Goal: Information Seeking & Learning: Learn about a topic

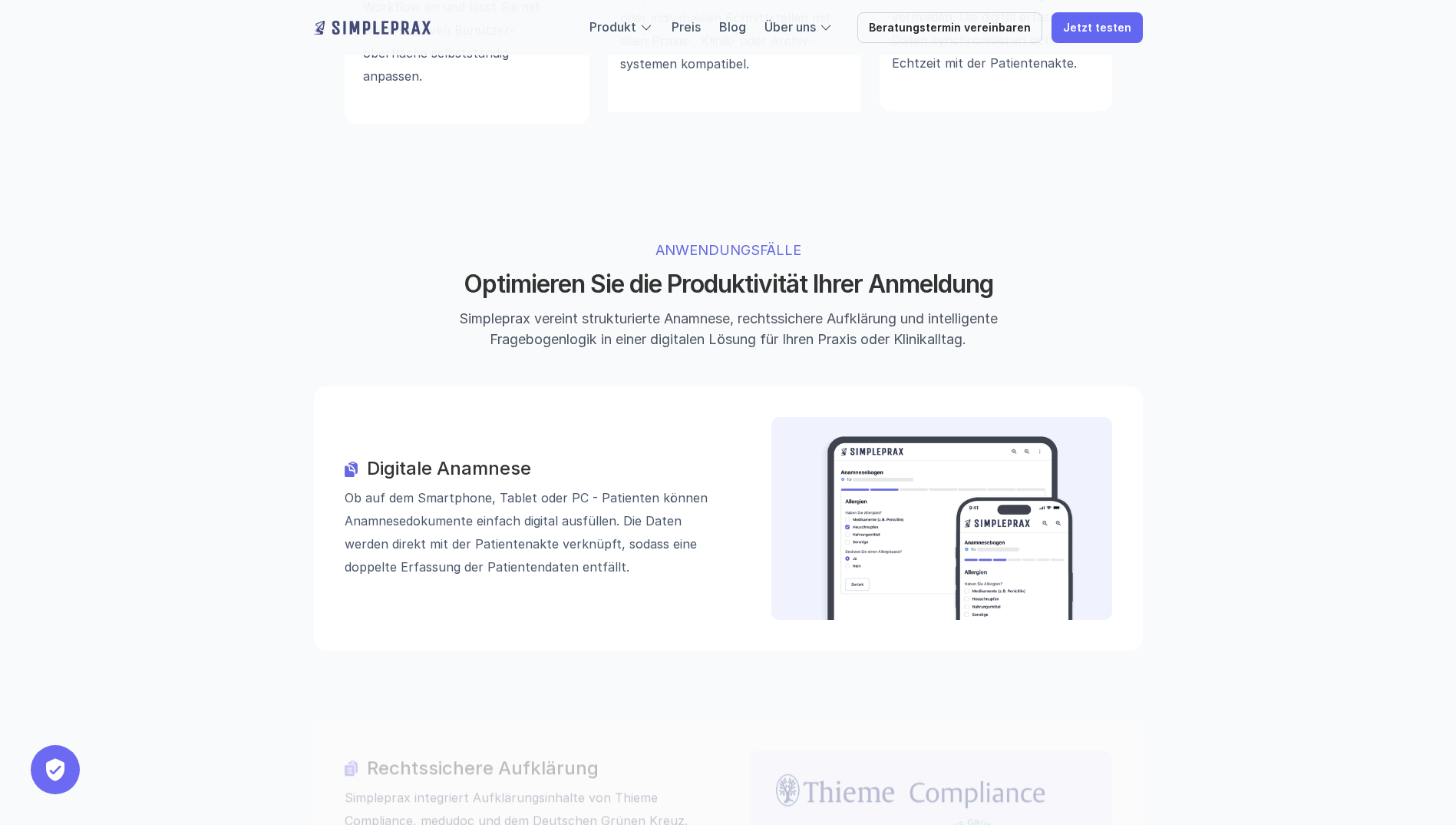
scroll to position [1382, 0]
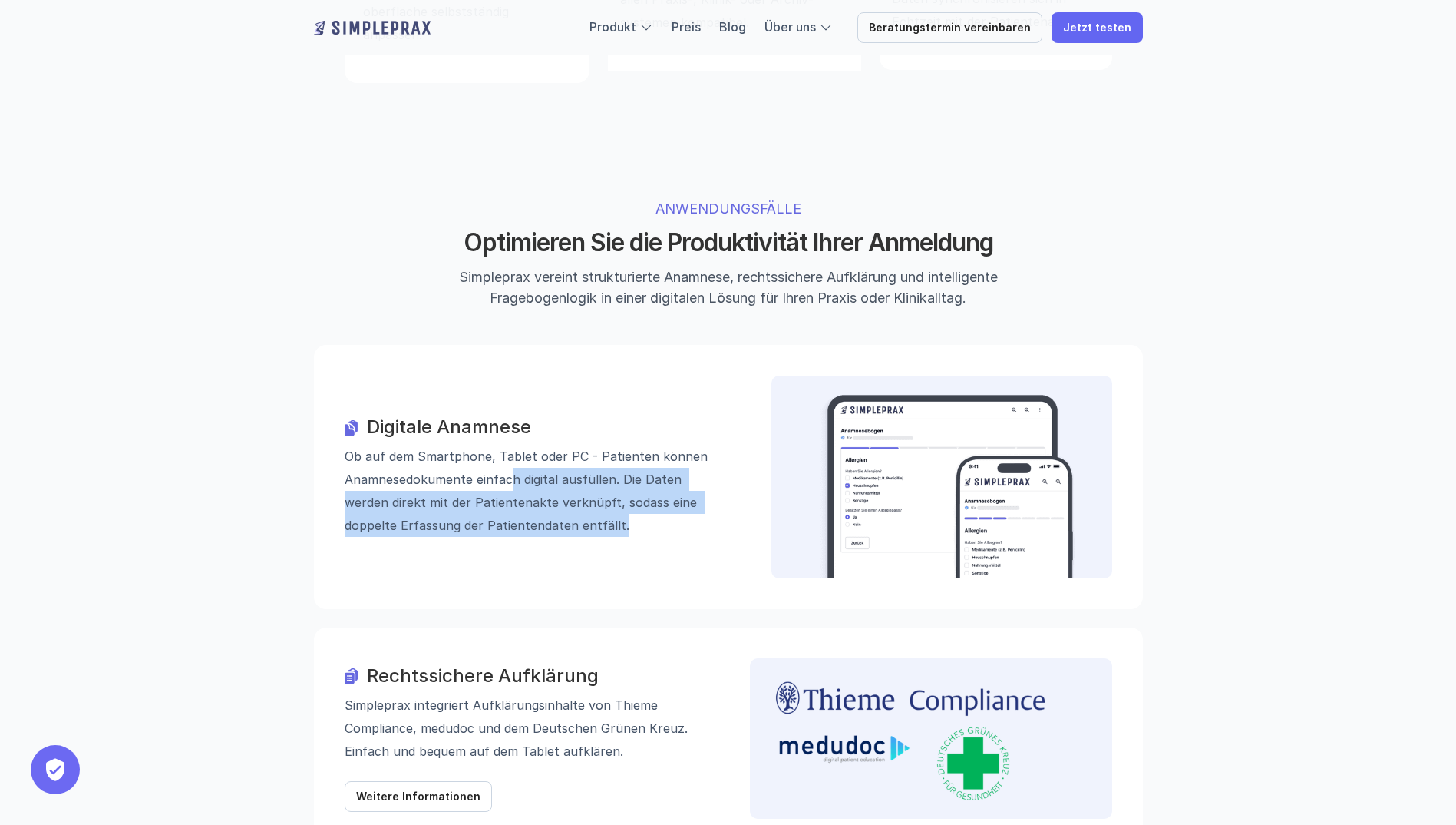
drag, startPoint x: 512, startPoint y: 402, endPoint x: 715, endPoint y: 461, distance: 211.4
click at [715, 461] on div "Digitale Anamnese Ob auf dem Smartphone, Tablet oder PC - Patienten können Anam…" at bounding box center [728, 476] width 829 height 264
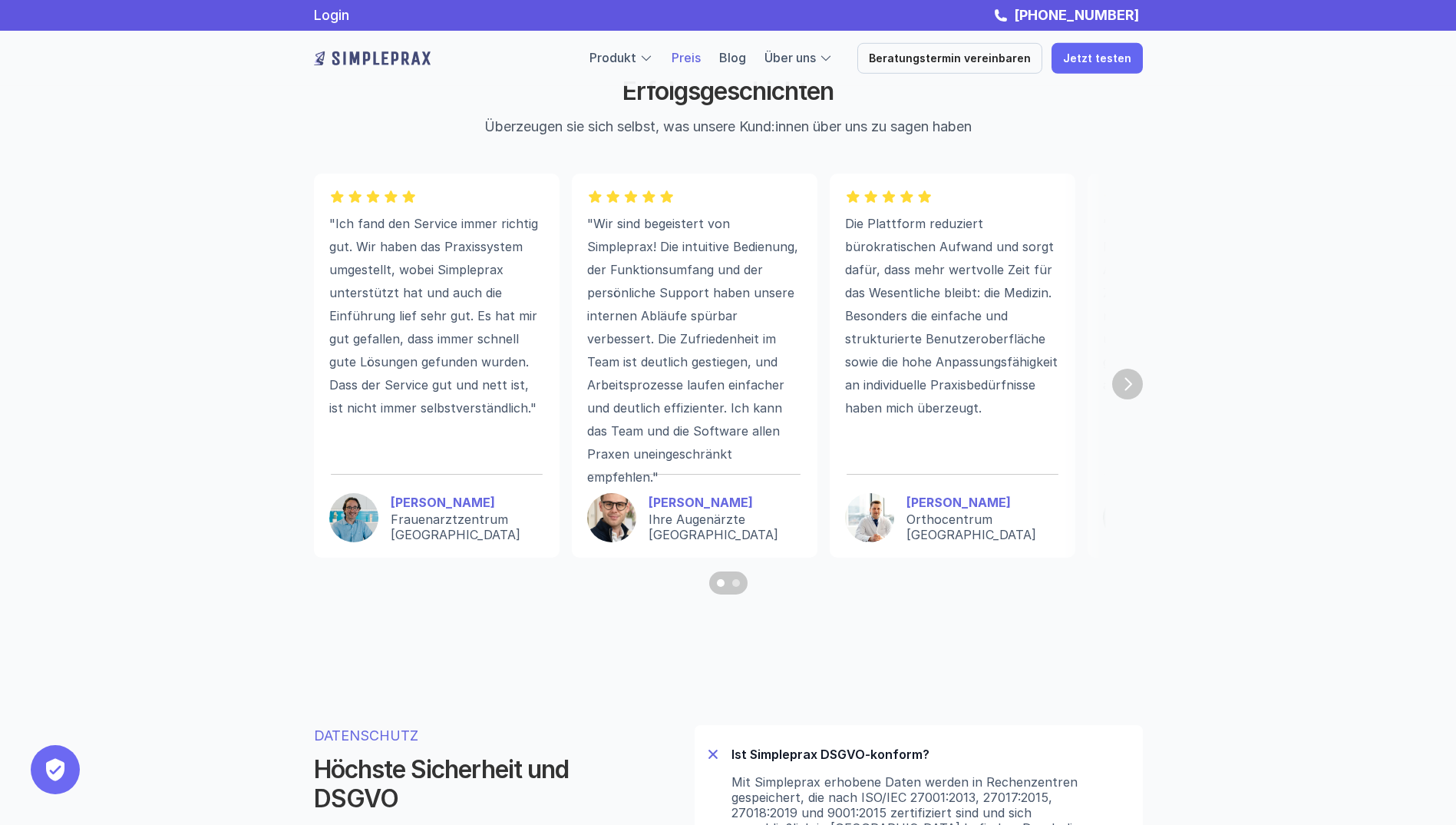
scroll to position [3747, 0]
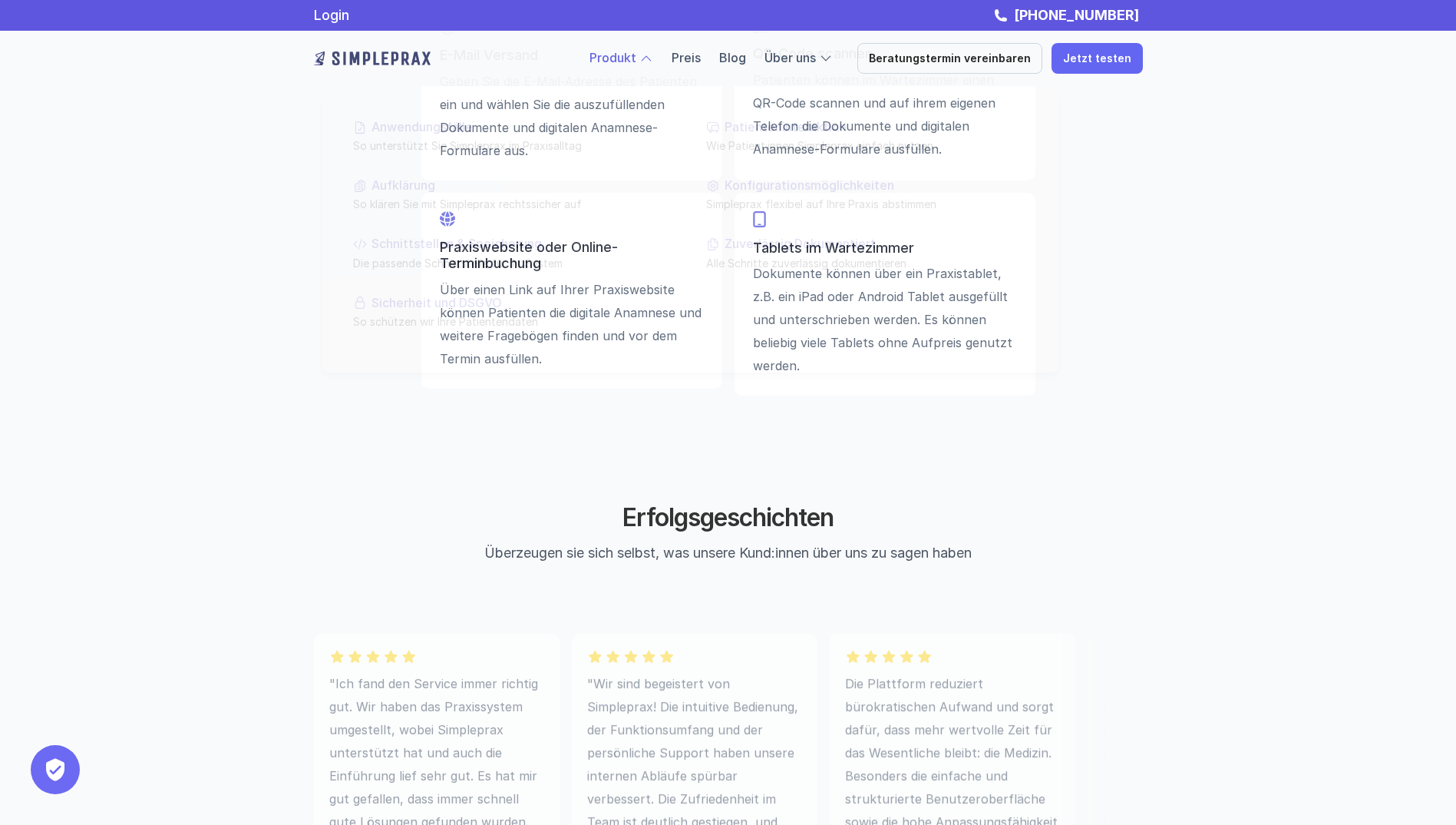
click at [636, 62] on link "Produkt" at bounding box center [612, 58] width 47 height 16
click at [701, 61] on link "Preis" at bounding box center [686, 58] width 29 height 16
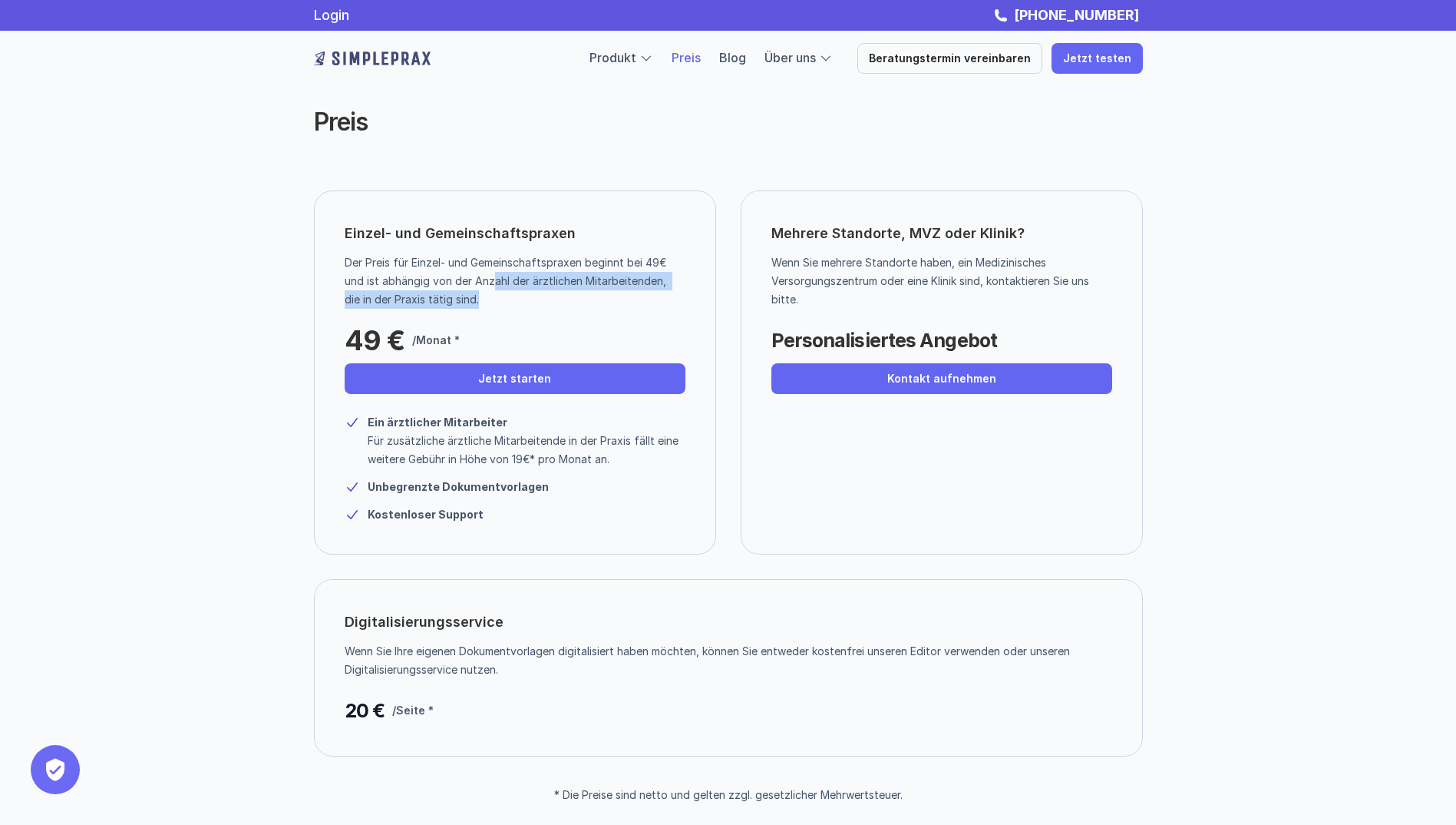
drag, startPoint x: 493, startPoint y: 285, endPoint x: 673, endPoint y: 300, distance: 180.6
click at [673, 300] on p "Der Preis für Einzel- und Gemeinschaftspraxen beginnt bei 49€ und ist abhängig …" at bounding box center [509, 281] width 329 height 55
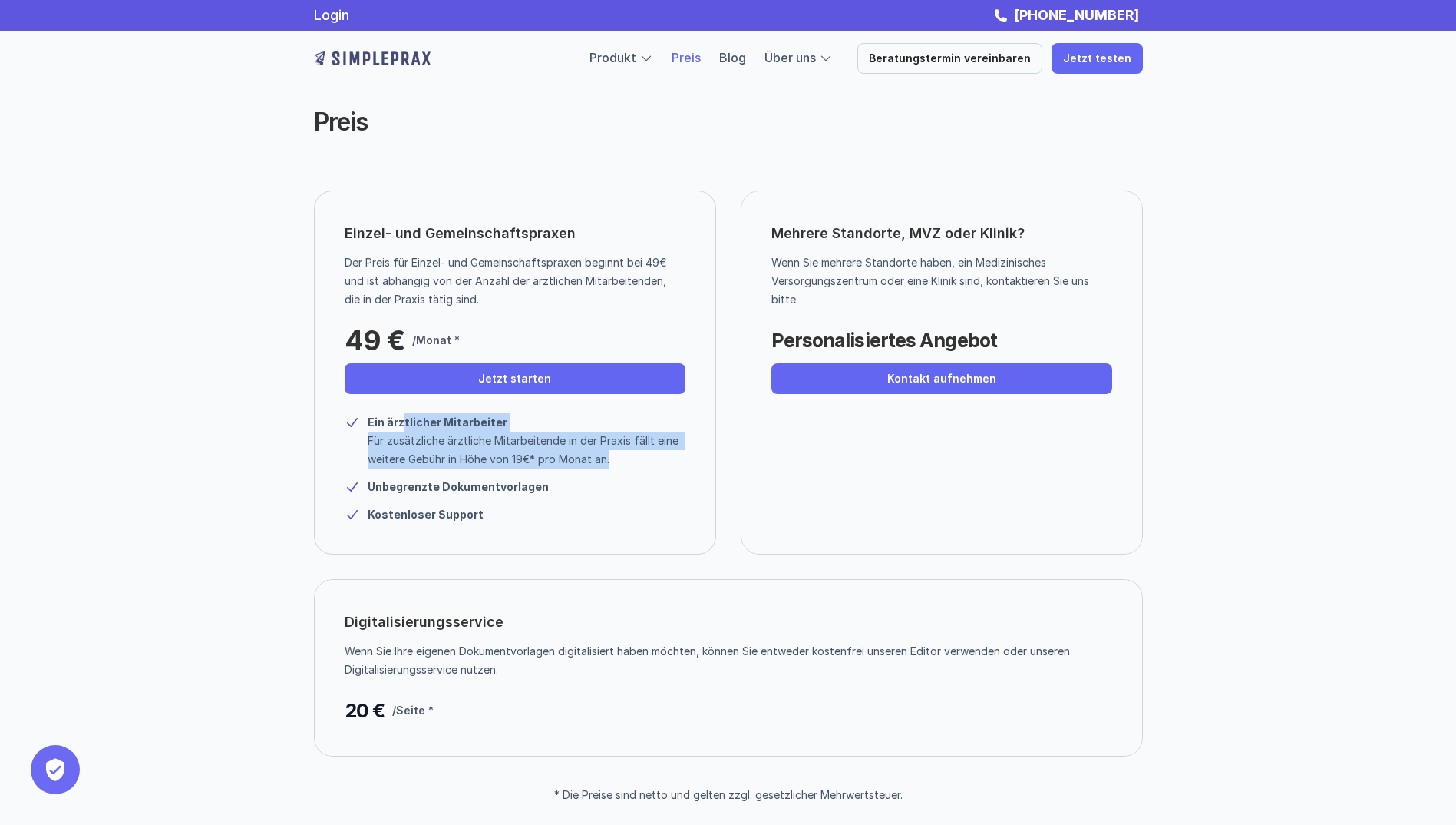
drag, startPoint x: 400, startPoint y: 425, endPoint x: 682, endPoint y: 457, distance: 283.8
click at [682, 457] on div "Ein ärztlicher Mitarbeiter Für zusätzliche ärztliche Mitarbeitende in der Praxi…" at bounding box center [526, 440] width 318 height 55
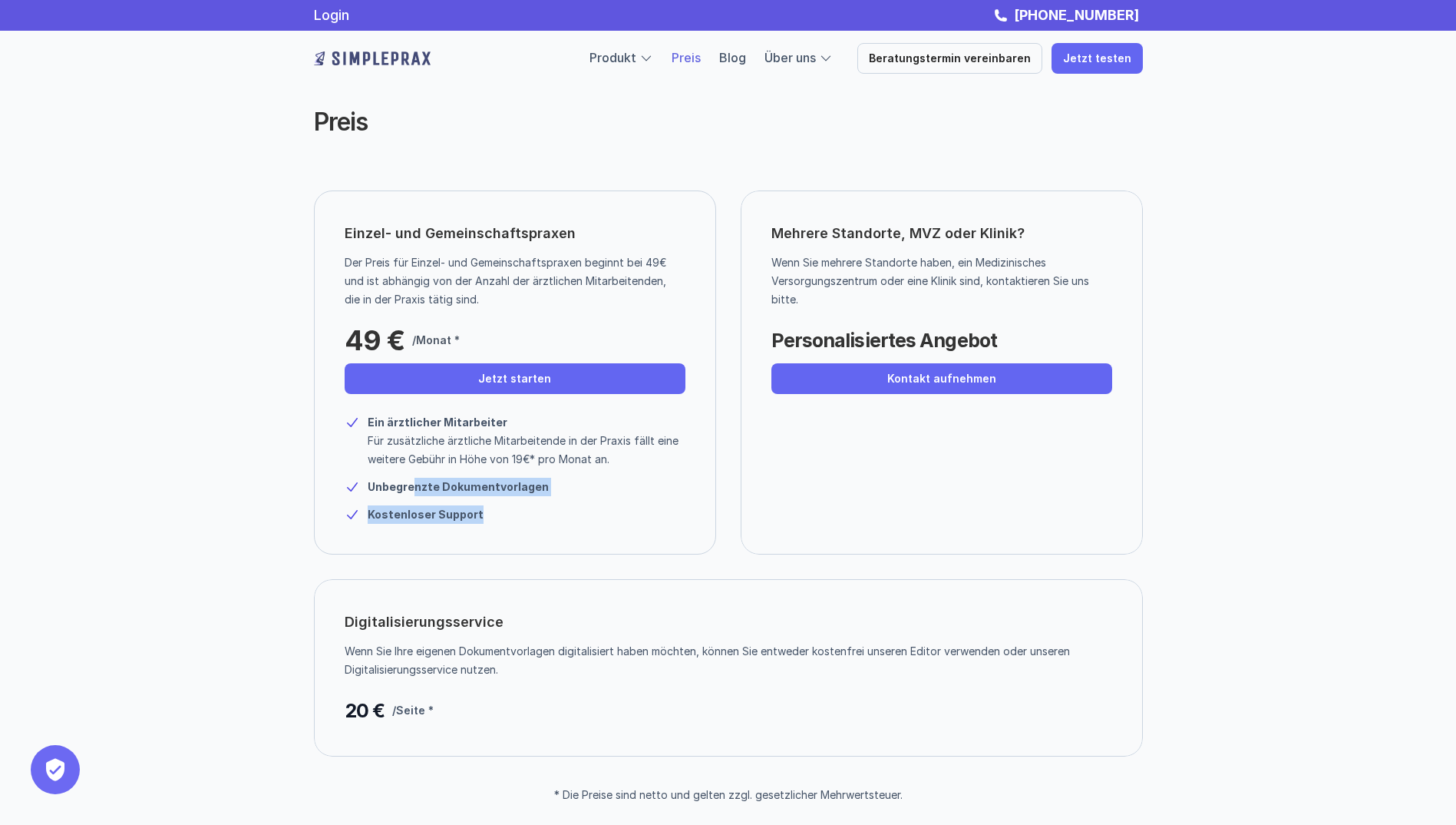
drag, startPoint x: 412, startPoint y: 487, endPoint x: 497, endPoint y: 510, distance: 88.1
click at [497, 510] on div "Ein ärztlicher Mitarbeiter Für zusätzliche ärztliche Mitarbeitende in der Praxi…" at bounding box center [514, 462] width 340 height 122
drag, startPoint x: 497, startPoint y: 510, endPoint x: 638, endPoint y: 526, distance: 141.9
click at [638, 526] on div "Einzel- und Gemeinschaftspraxen Der Preis für Einzel- und Gemeinschaftspraxen b…" at bounding box center [514, 372] width 402 height 364
